Goal: Information Seeking & Learning: Learn about a topic

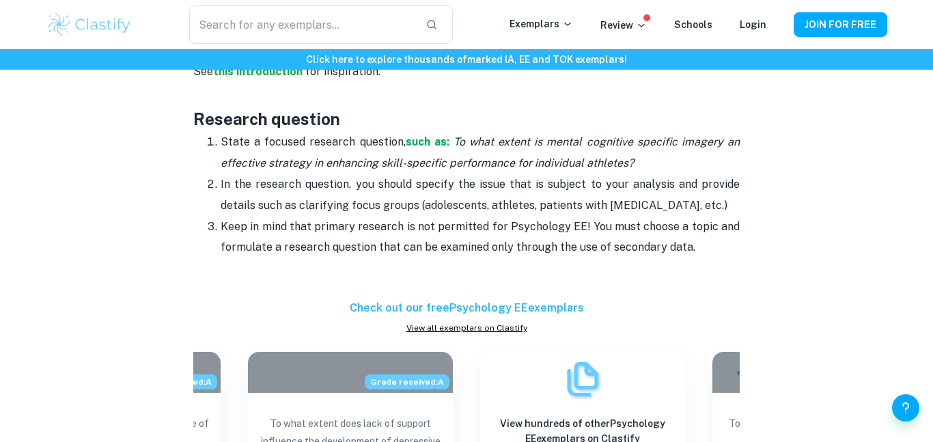
scroll to position [1042, 0]
click at [178, 164] on div "Psychology EE Format and Structure By [PERSON_NAME] • [DATE] Get feedback on yo…" at bounding box center [466, 437] width 841 height 2748
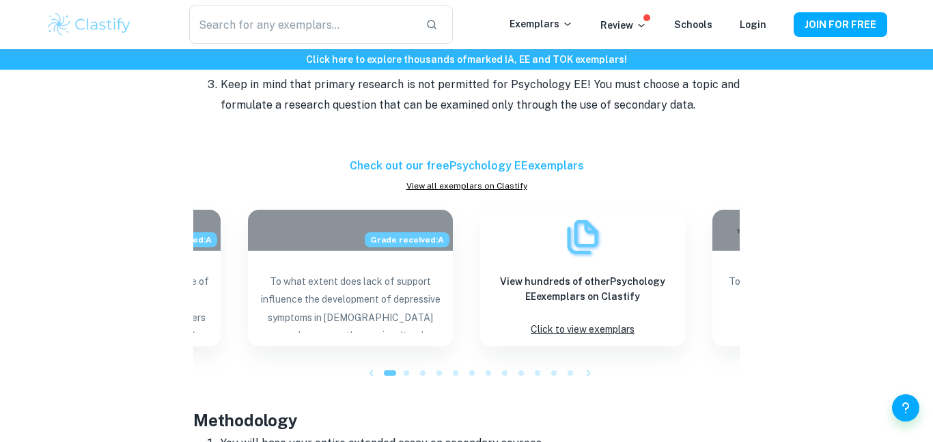
scroll to position [1189, 0]
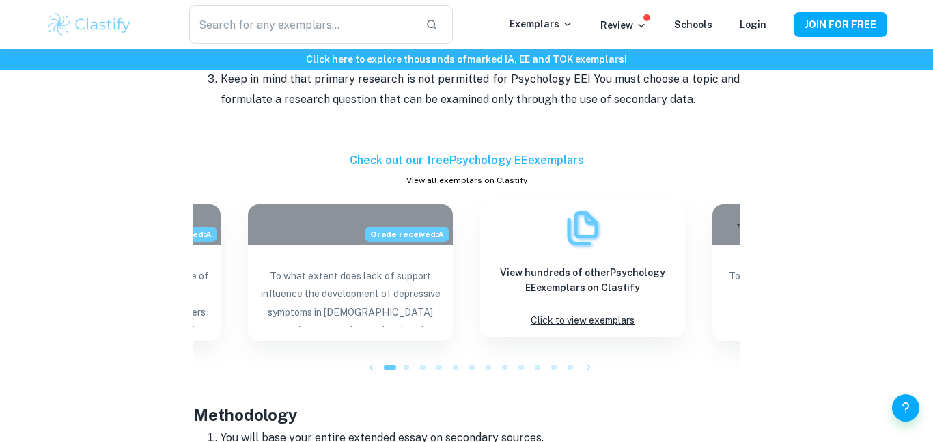
click at [559, 321] on p "Click to view exemplars" at bounding box center [583, 320] width 104 height 18
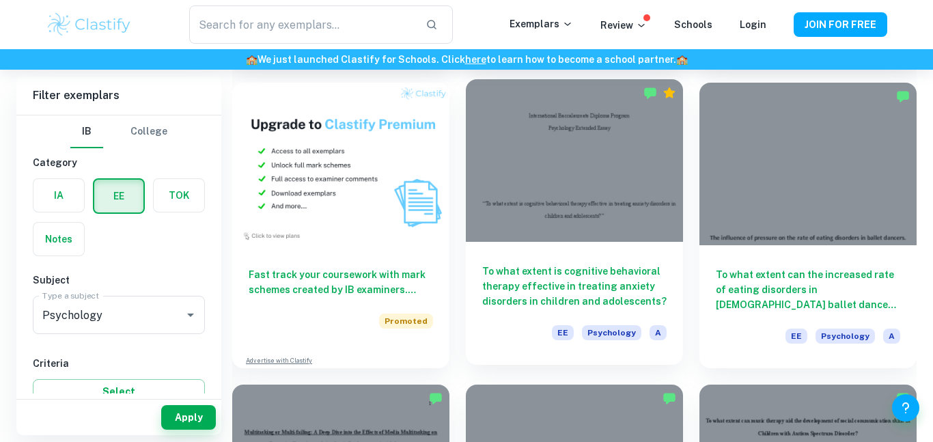
scroll to position [698, 0]
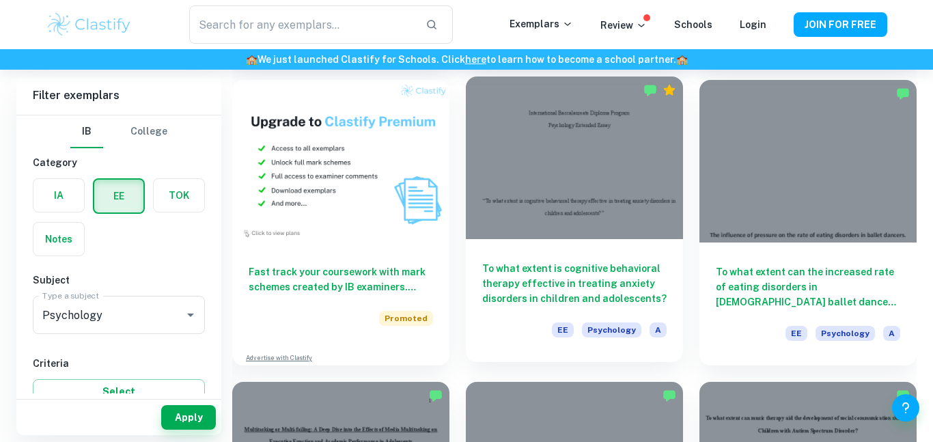
click at [513, 270] on h6 "To what extent is cognitive behavioral therapy effective in treating anxiety di…" at bounding box center [574, 283] width 184 height 45
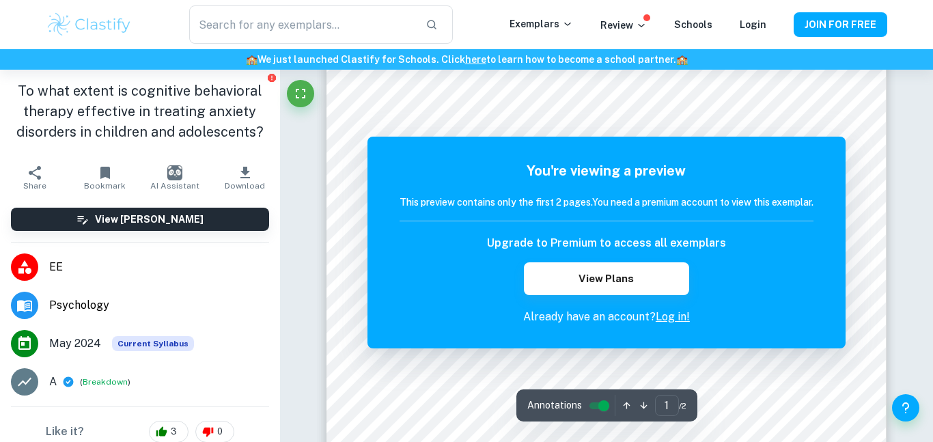
scroll to position [353, 0]
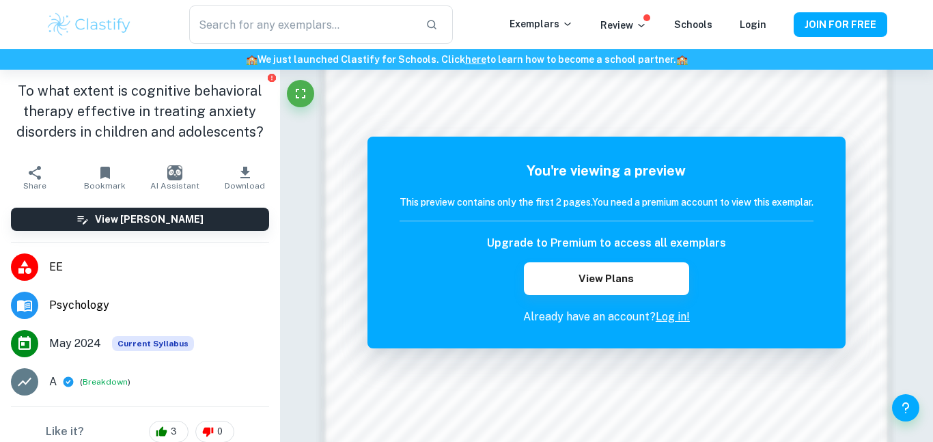
click at [145, 217] on h6 "View [PERSON_NAME]" at bounding box center [149, 219] width 109 height 15
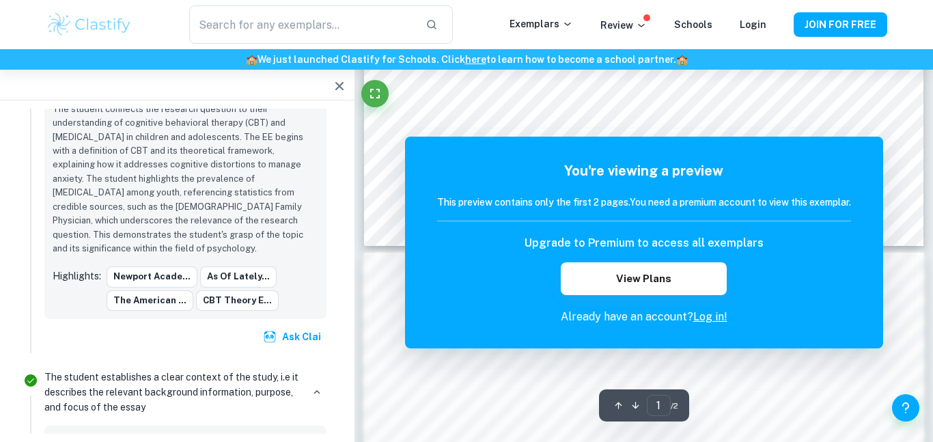
scroll to position [0, 0]
